Goal: Transaction & Acquisition: Purchase product/service

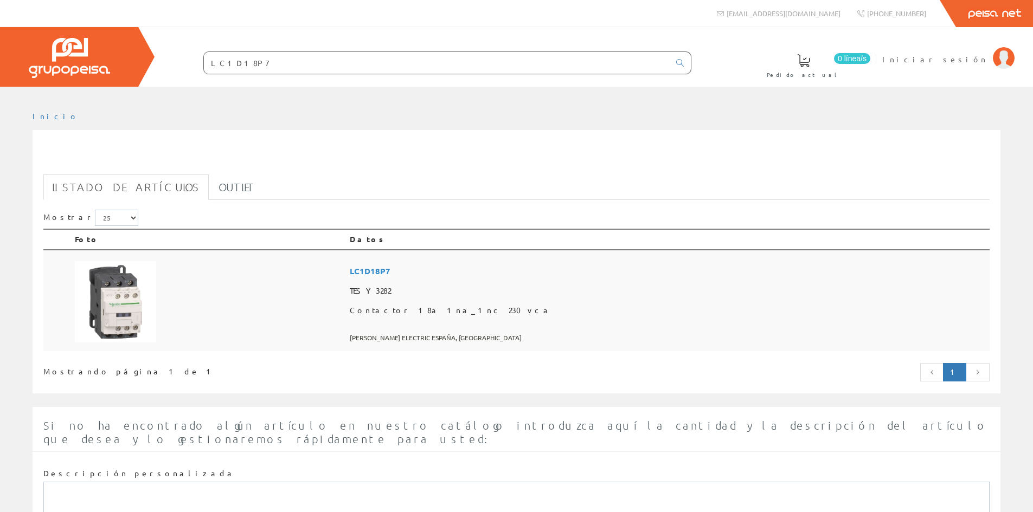
click at [514, 272] on span "LC1D18P7" at bounding box center [668, 271] width 636 height 20
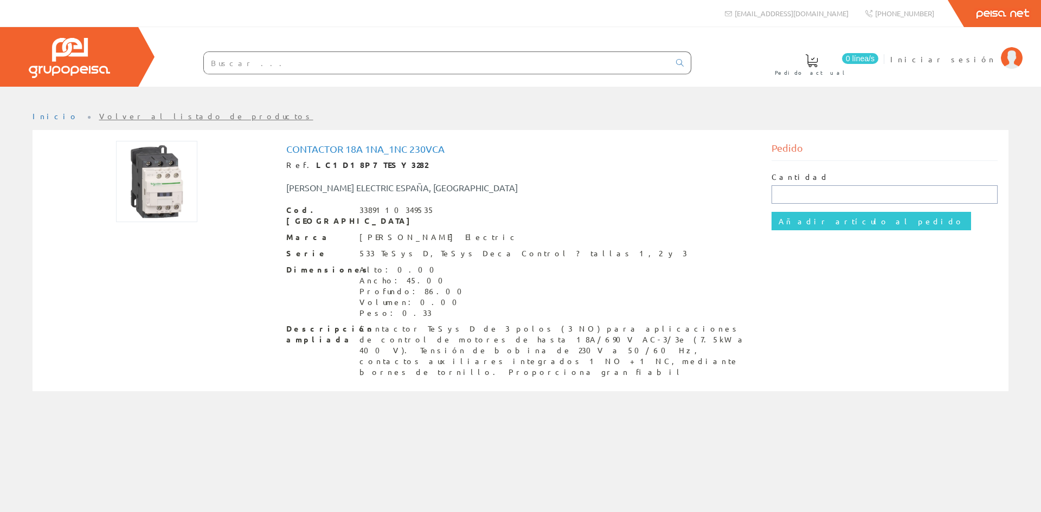
click at [802, 191] on input "text" at bounding box center [885, 194] width 227 height 18
type input "1"
click at [807, 225] on input "Añadir artículo al pedido" at bounding box center [872, 221] width 200 height 18
